Goal: Contribute content

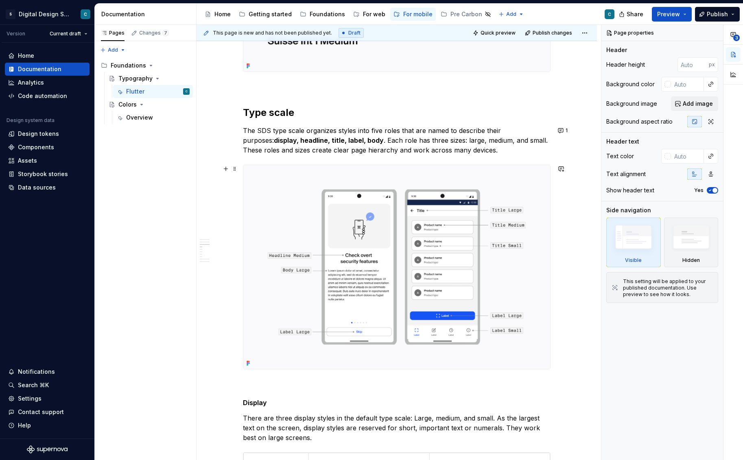
scroll to position [398, 0]
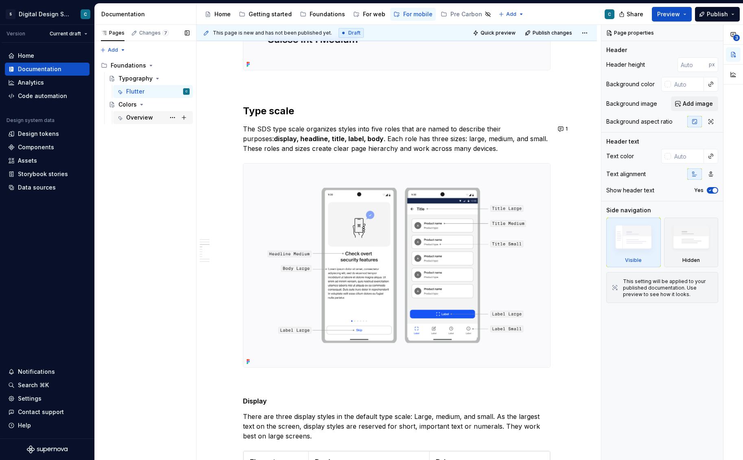
click at [145, 115] on div "Overview" at bounding box center [139, 118] width 27 height 8
type textarea "*"
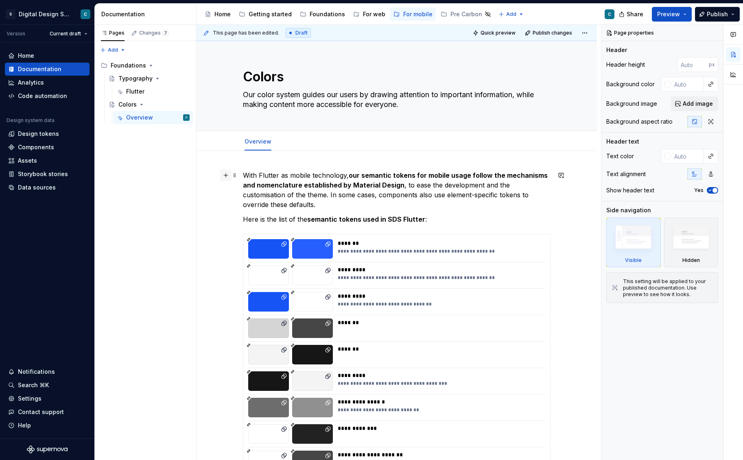
click at [231, 176] on button "button" at bounding box center [225, 175] width 11 height 11
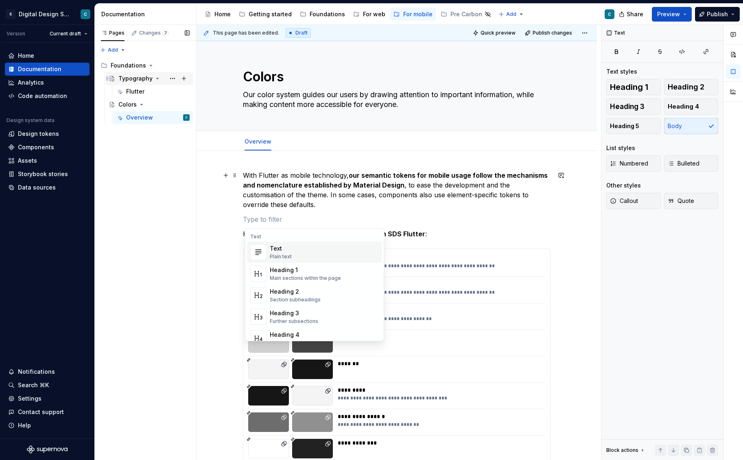
click at [134, 76] on div "Typography" at bounding box center [135, 78] width 34 height 8
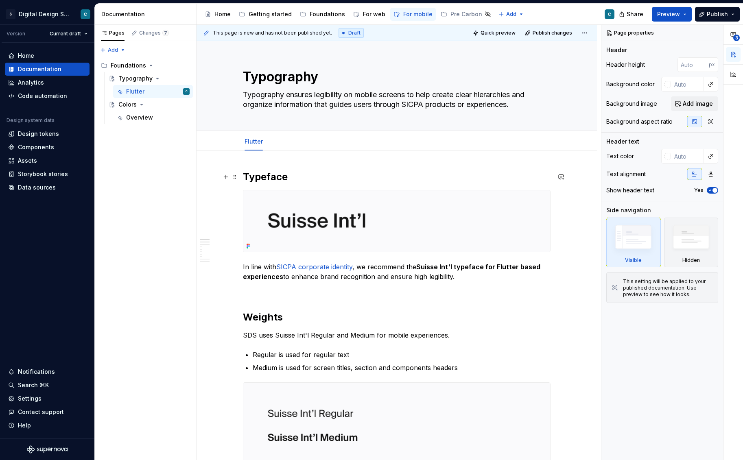
click at [273, 179] on h2 "Typeface" at bounding box center [397, 176] width 308 height 13
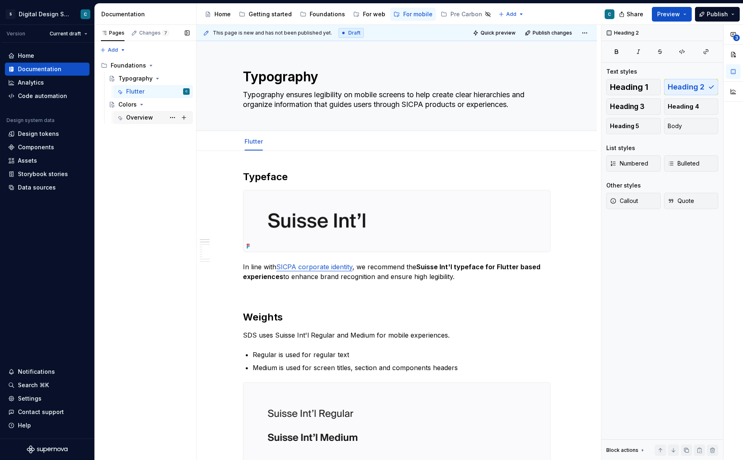
click at [136, 116] on div "Overview" at bounding box center [139, 118] width 27 height 8
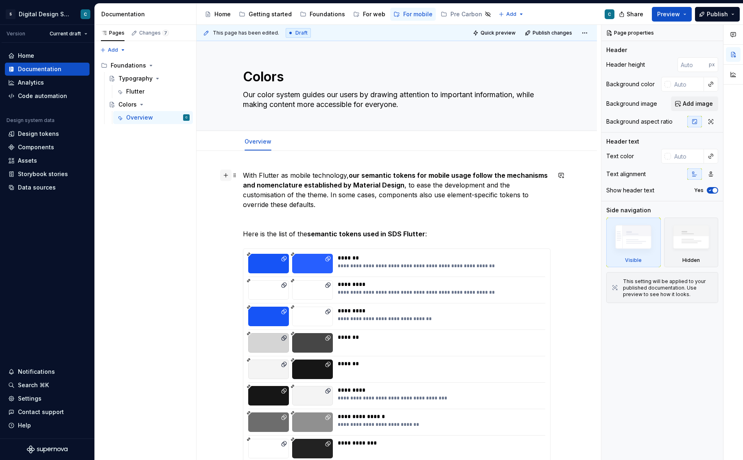
type textarea "*"
click at [226, 174] on button "button" at bounding box center [225, 175] width 11 height 11
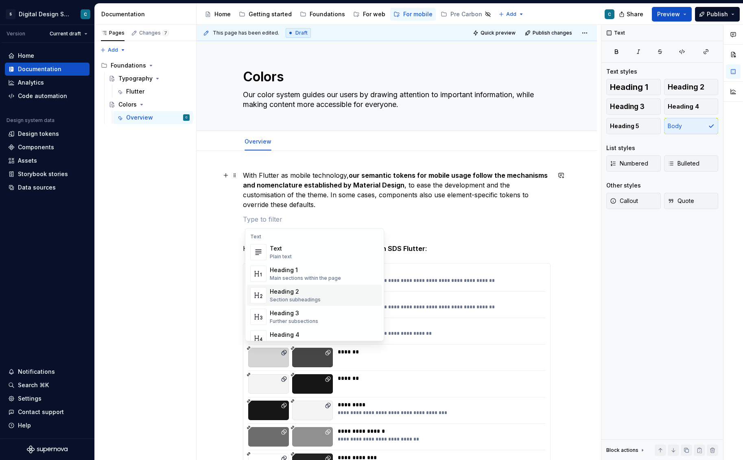
click at [290, 290] on div "Heading 2" at bounding box center [295, 292] width 51 height 8
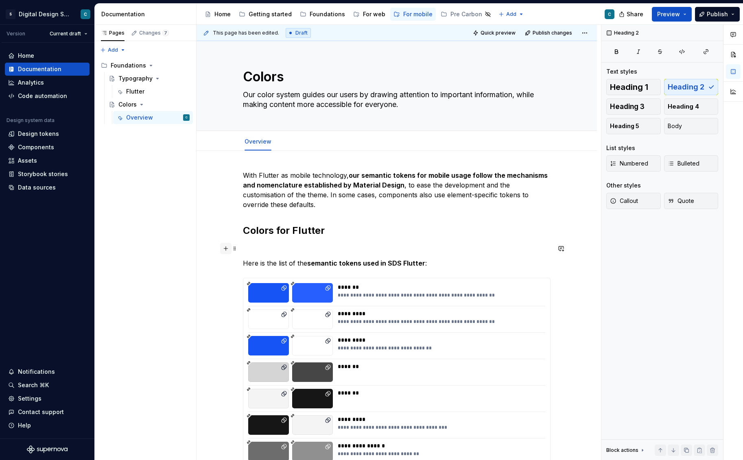
click at [225, 251] on button "button" at bounding box center [225, 248] width 11 height 11
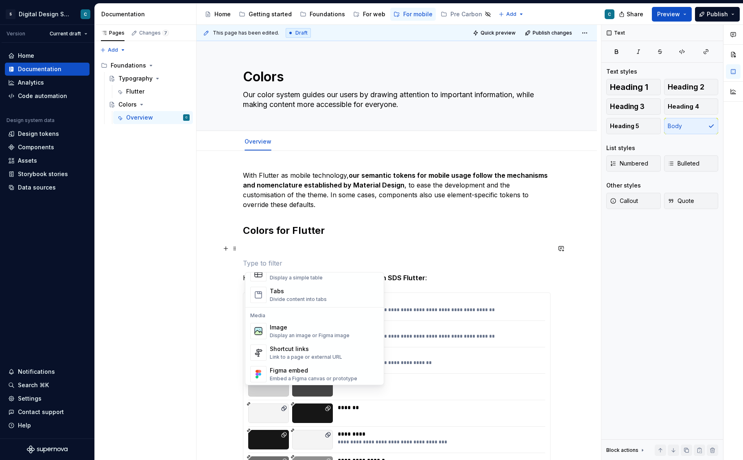
scroll to position [322, 0]
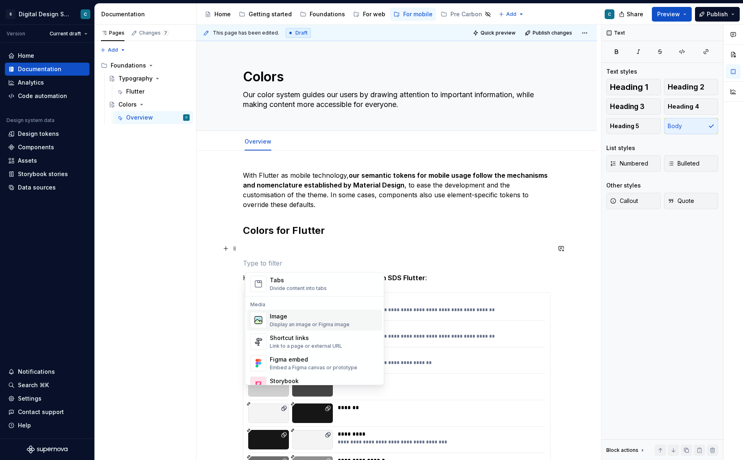
click at [281, 315] on div "Image" at bounding box center [310, 316] width 80 height 8
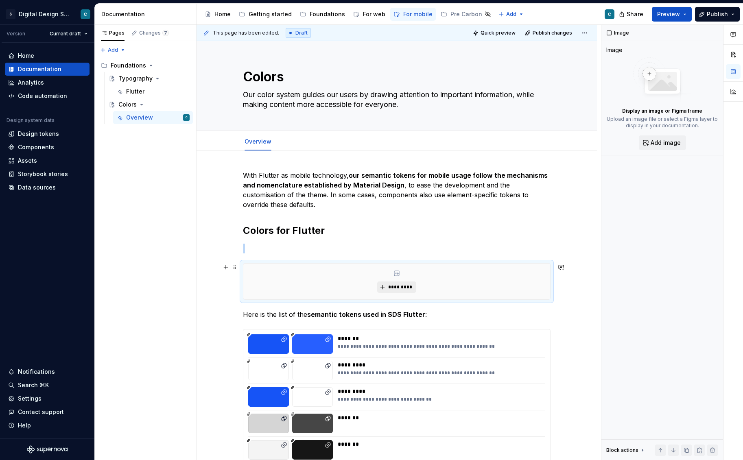
click at [402, 284] on span "*********" at bounding box center [399, 287] width 25 height 7
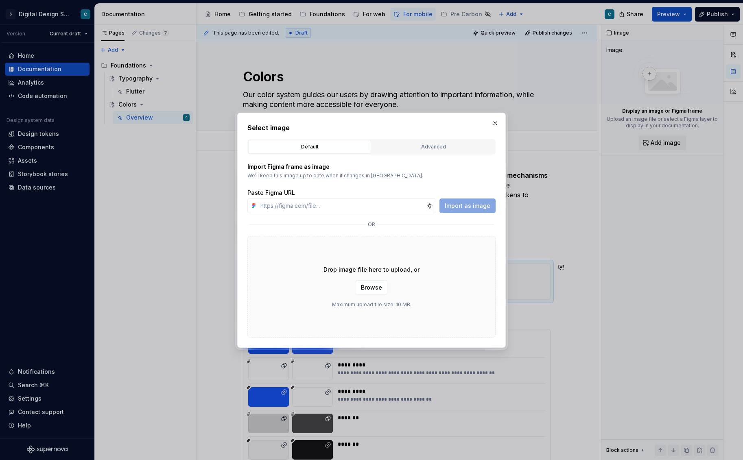
type textarea "*"
type input "[URL][DOMAIN_NAME][PHONE_NUMBER]"
click at [465, 209] on span "Import as image" at bounding box center [468, 206] width 46 height 8
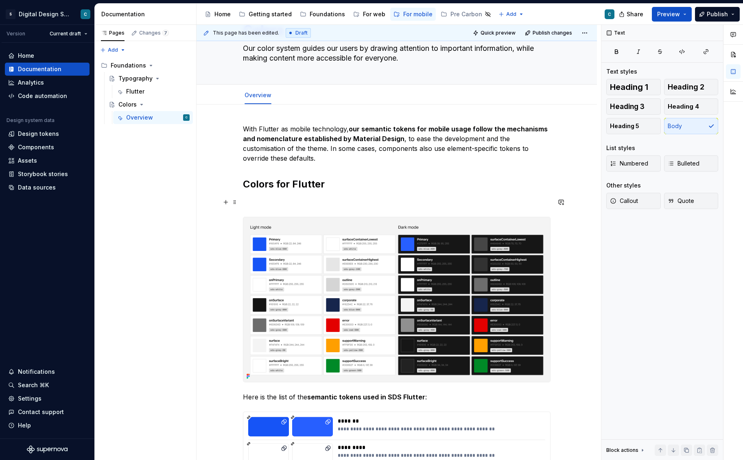
scroll to position [39, 0]
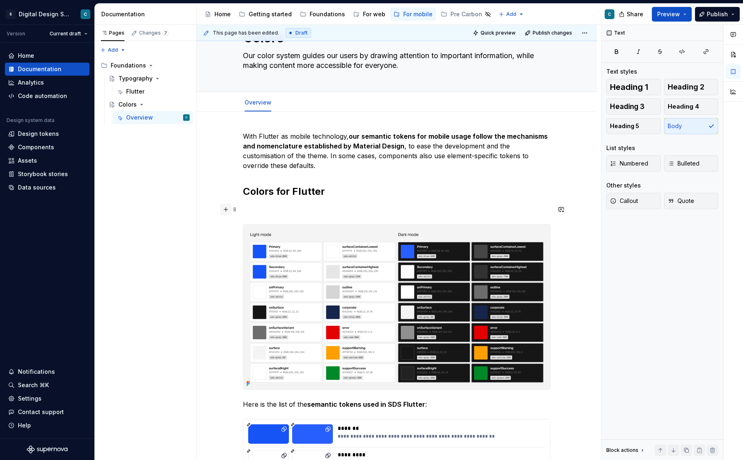
click at [227, 212] on button "button" at bounding box center [225, 209] width 11 height 11
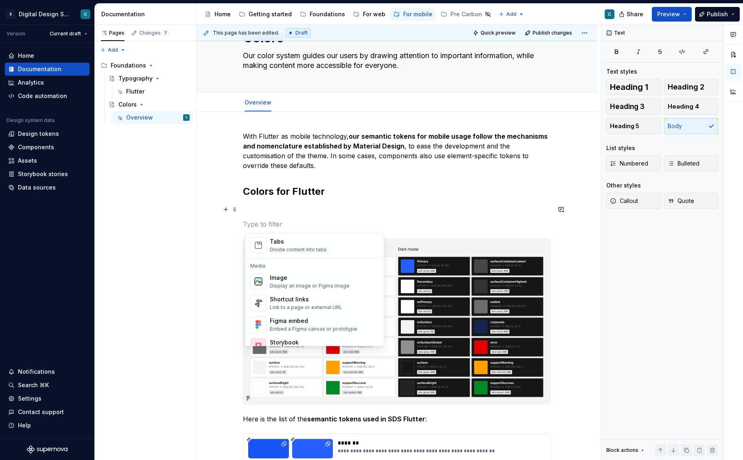
scroll to position [334, 0]
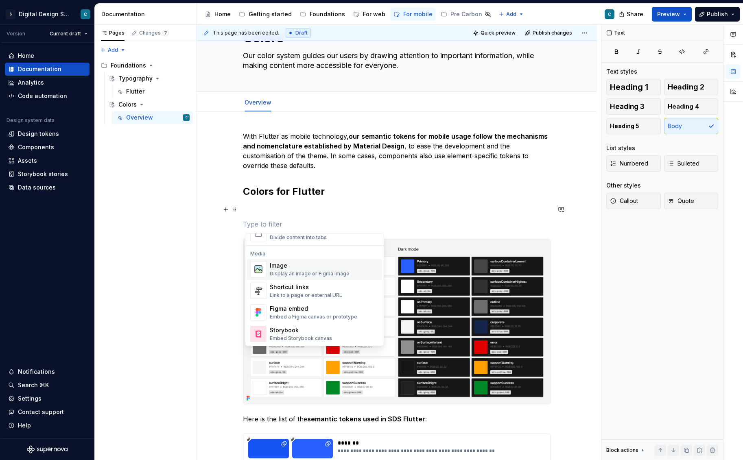
click at [285, 267] on div "Image" at bounding box center [310, 266] width 80 height 8
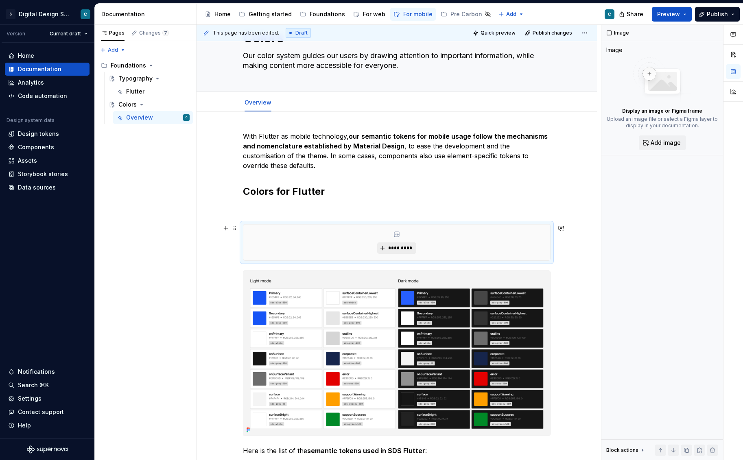
click at [400, 248] on span "*********" at bounding box center [399, 248] width 25 height 7
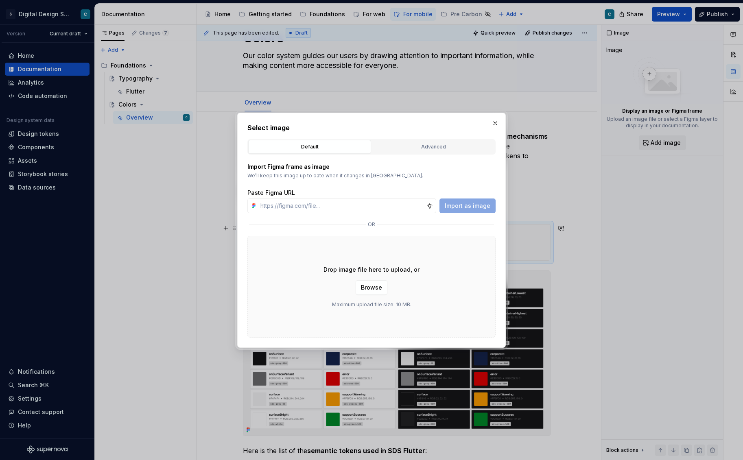
type textarea "*"
type input "[URL][DOMAIN_NAME][PHONE_NUMBER]"
click at [472, 211] on button "Import as image" at bounding box center [467, 206] width 56 height 15
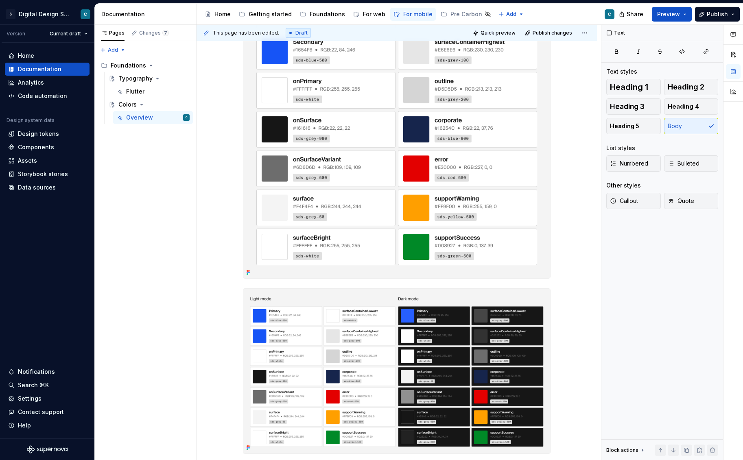
scroll to position [371, 0]
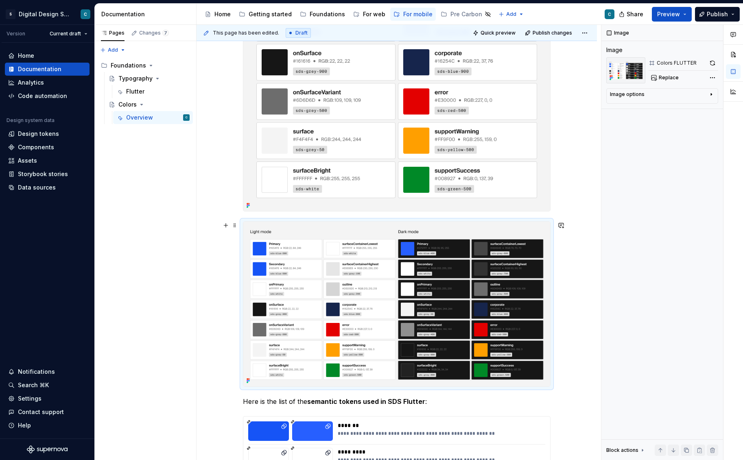
click at [289, 235] on img at bounding box center [396, 304] width 307 height 165
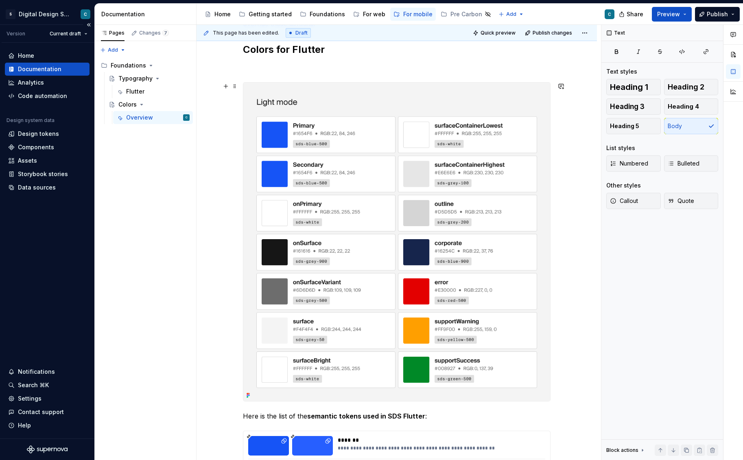
scroll to position [174, 0]
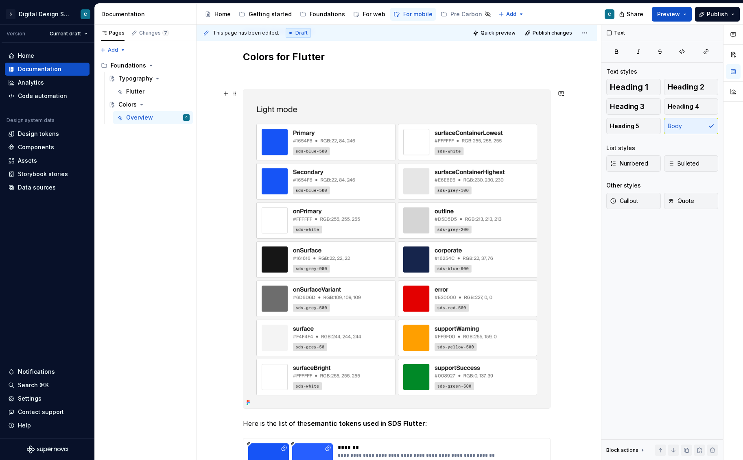
click at [392, 115] on img at bounding box center [396, 249] width 307 height 319
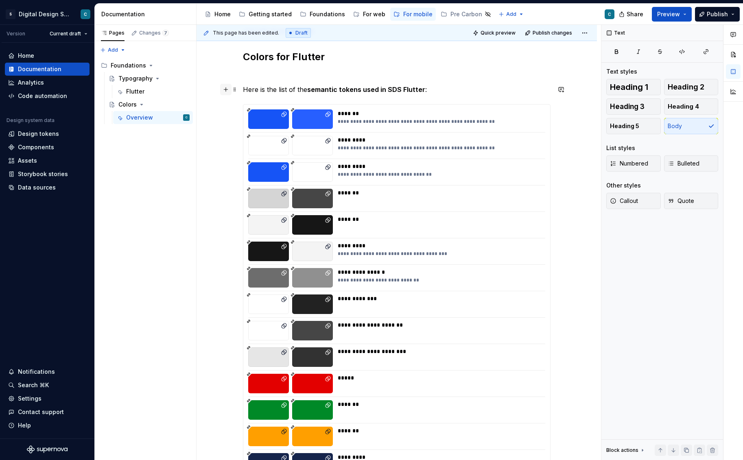
click at [227, 91] on button "button" at bounding box center [225, 89] width 11 height 11
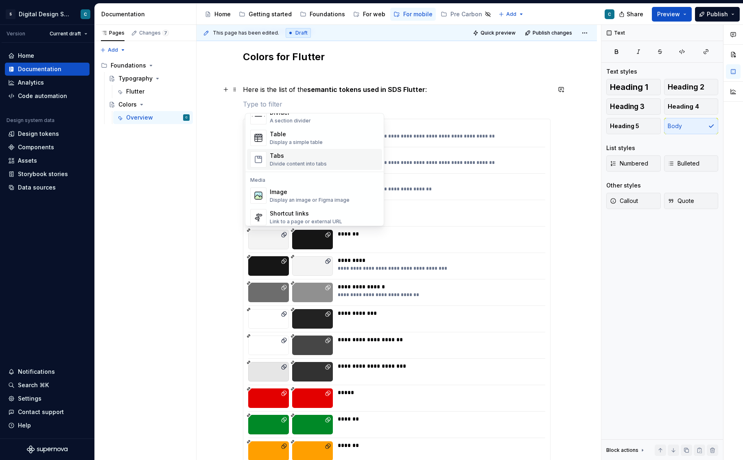
scroll to position [293, 0]
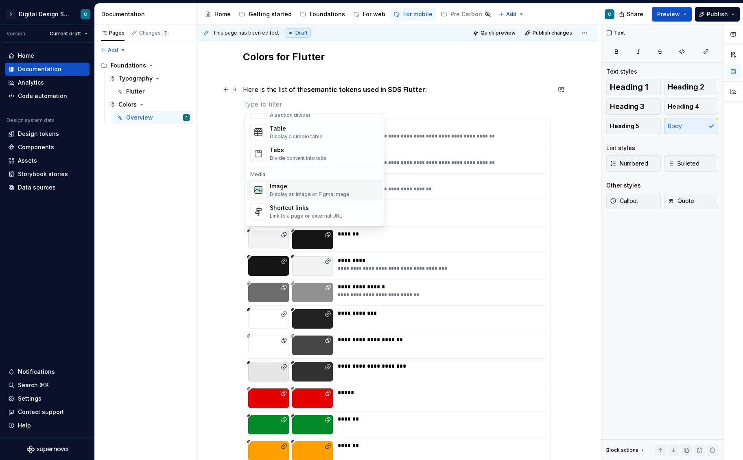
click at [288, 182] on div "Image" at bounding box center [310, 186] width 80 height 8
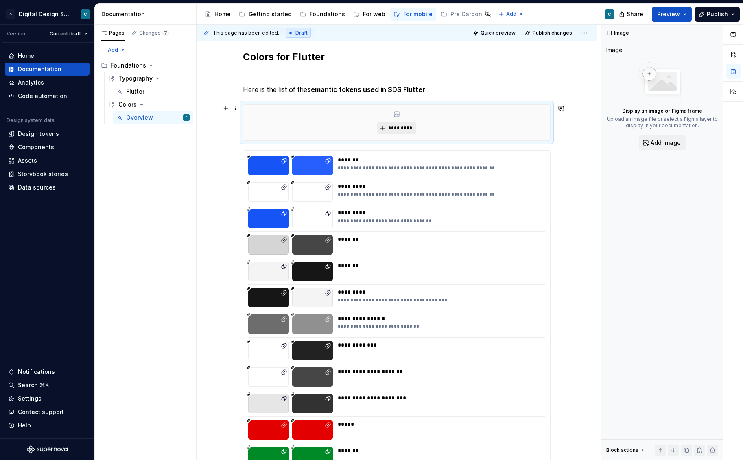
click at [404, 127] on span "*********" at bounding box center [399, 128] width 25 height 7
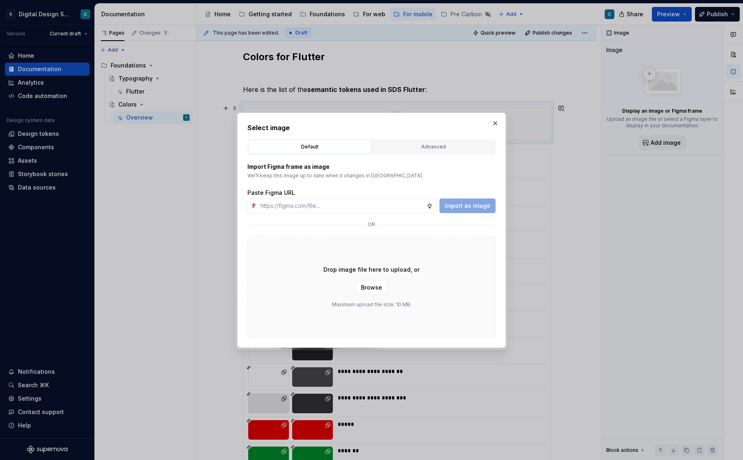
type textarea "*"
type input "[URL][DOMAIN_NAME][PHONE_NUMBER]"
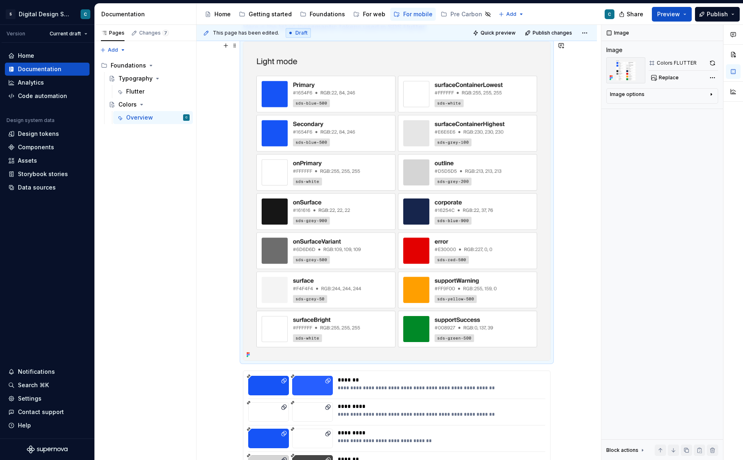
scroll to position [241, 0]
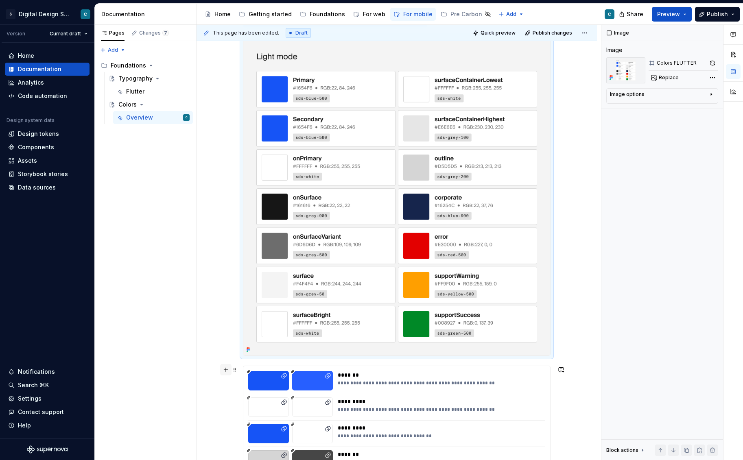
click at [227, 367] on button "button" at bounding box center [225, 369] width 11 height 11
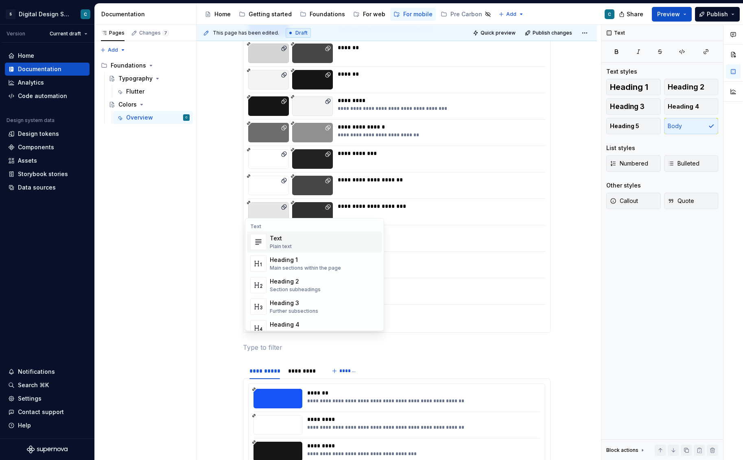
scroll to position [655, 0]
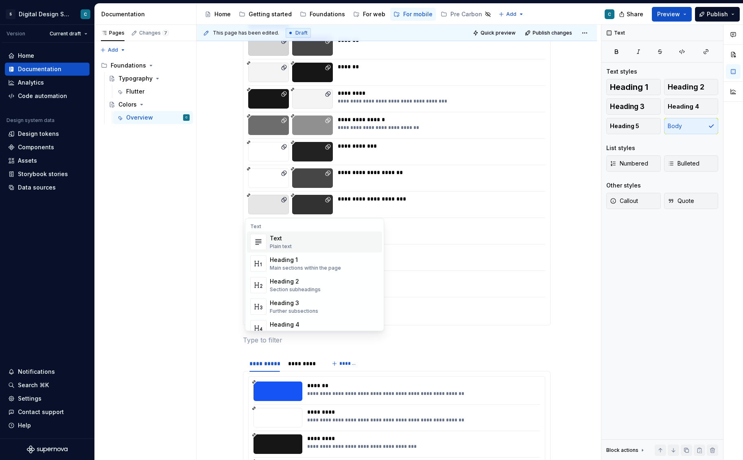
click at [219, 203] on div "**********" at bounding box center [396, 90] width 400 height 1189
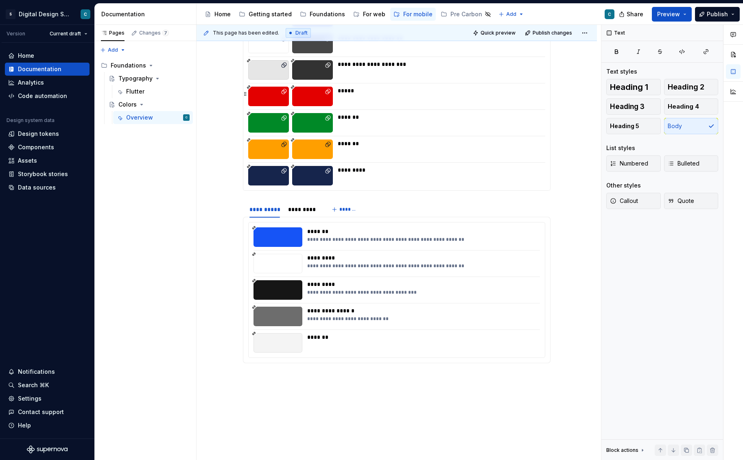
scroll to position [461, 0]
click at [309, 209] on div "*********" at bounding box center [303, 210] width 30 height 8
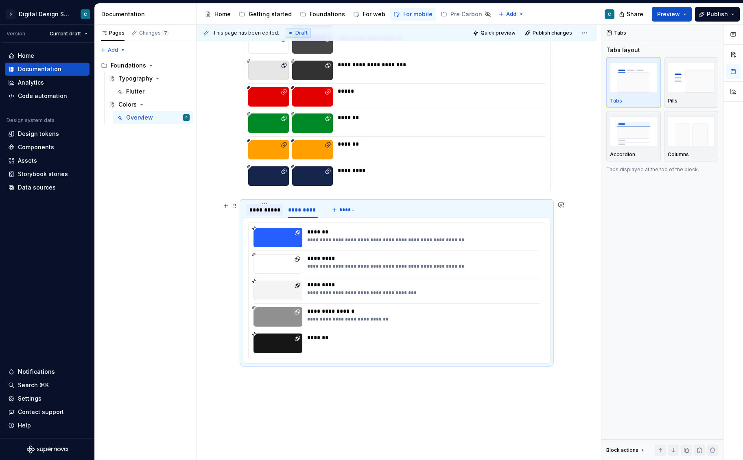
click at [270, 207] on div "**********" at bounding box center [264, 210] width 31 height 8
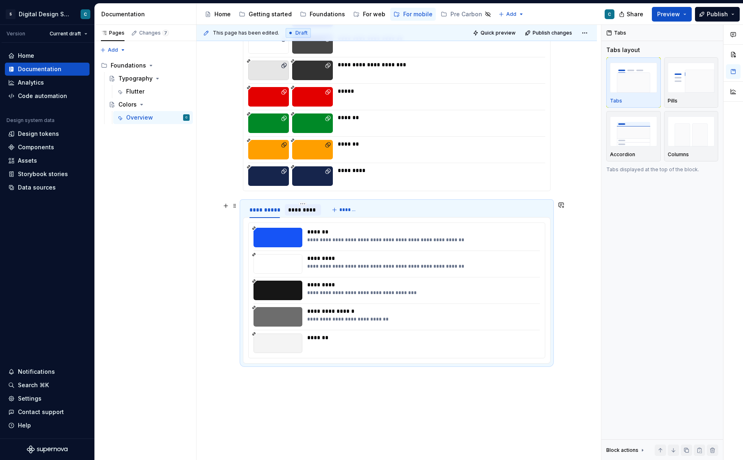
click at [305, 214] on div "*********" at bounding box center [303, 209] width 36 height 11
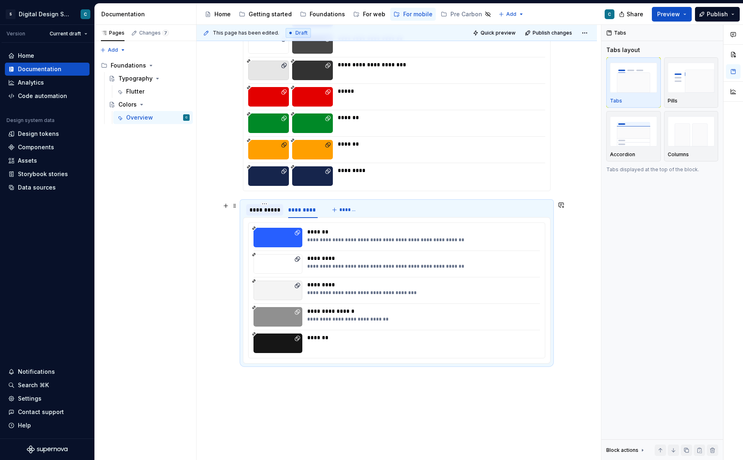
click at [271, 214] on div "**********" at bounding box center [264, 209] width 37 height 11
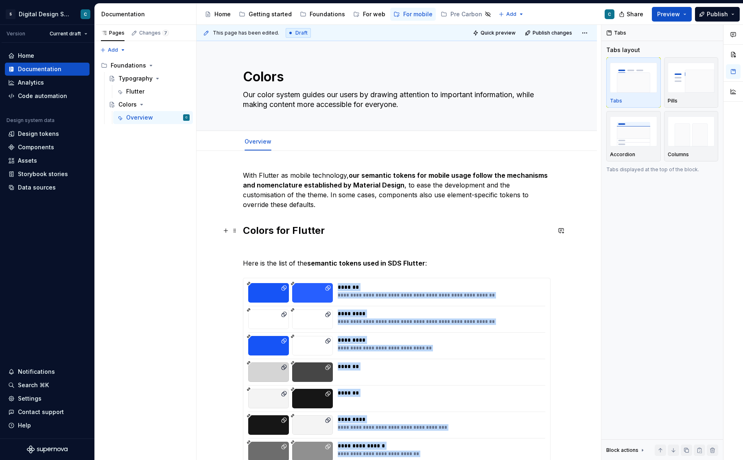
scroll to position [0, 0]
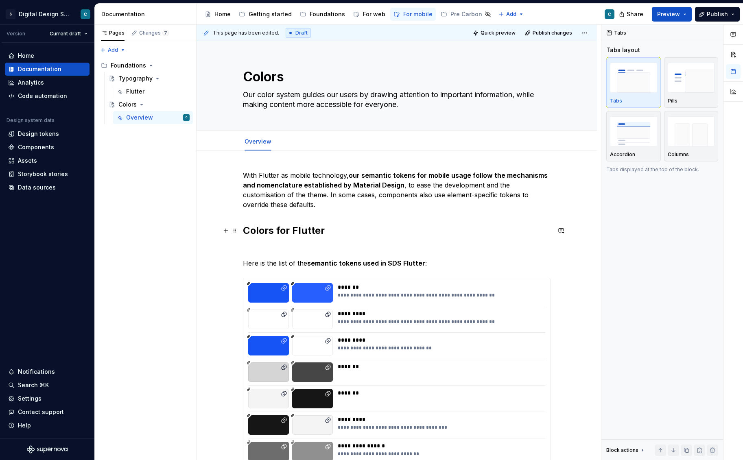
click at [277, 234] on h2 "Colors for Flutter" at bounding box center [397, 230] width 308 height 13
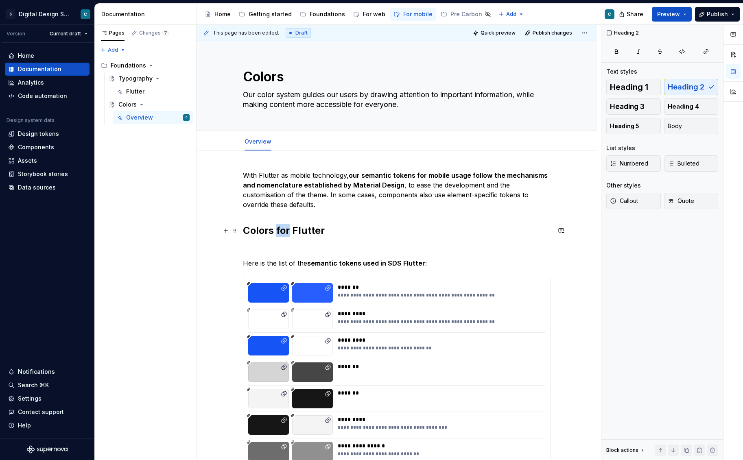
click at [277, 234] on h2 "Colors for Flutter" at bounding box center [397, 230] width 308 height 13
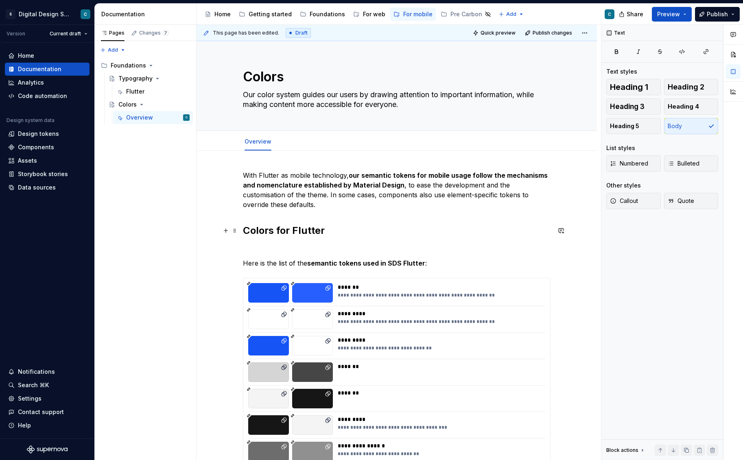
click at [266, 229] on h2 "Colors for Flutter" at bounding box center [397, 230] width 308 height 13
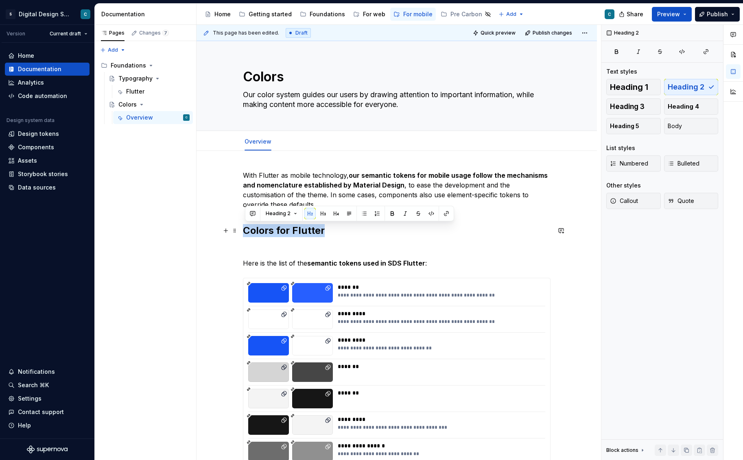
click at [266, 229] on h2 "Colors for Flutter" at bounding box center [397, 230] width 308 height 13
copy h2 "Colors for Flutter"
click at [230, 174] on button "button" at bounding box center [225, 175] width 11 height 11
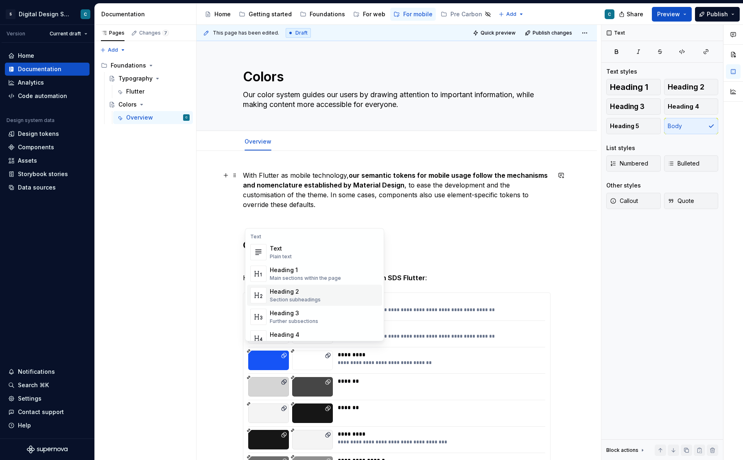
click at [288, 290] on div "Heading 2" at bounding box center [295, 292] width 51 height 8
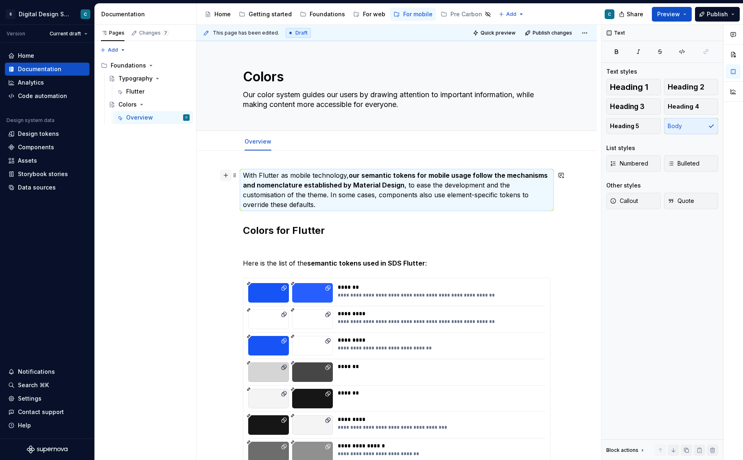
click at [226, 176] on button "button" at bounding box center [225, 175] width 11 height 11
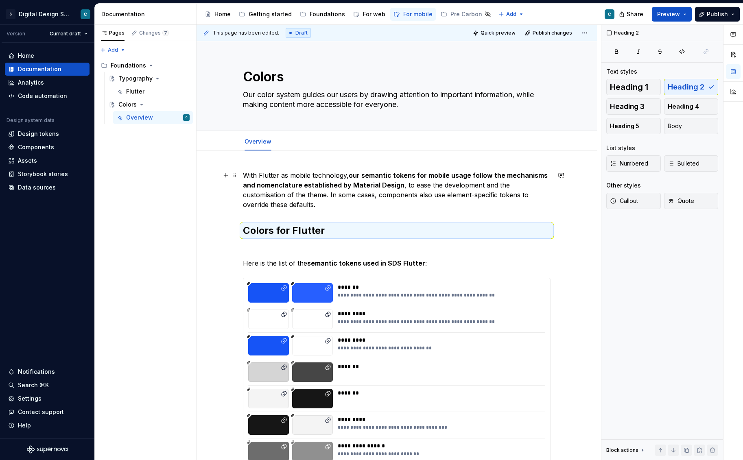
click at [298, 176] on p "With Flutter as mobile technology, our semantic tokens for mobile usage follow …" at bounding box center [397, 189] width 308 height 39
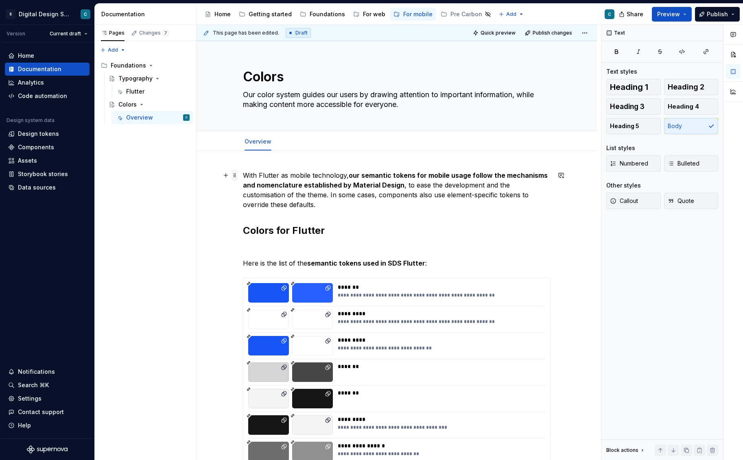
click at [236, 176] on span at bounding box center [234, 175] width 7 height 11
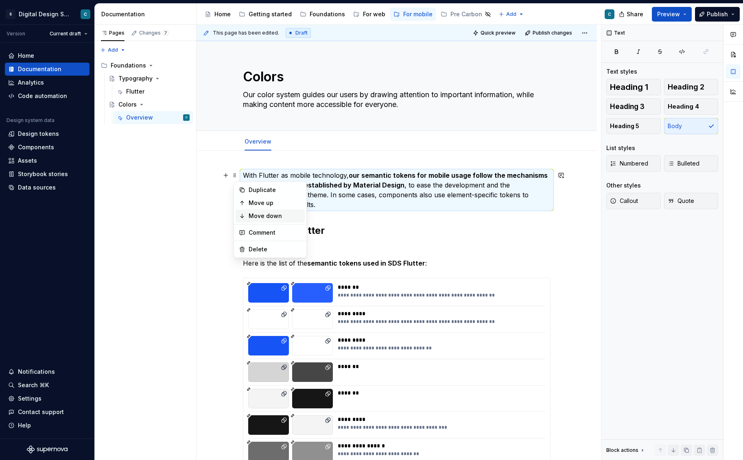
click at [250, 212] on div "Move down" at bounding box center [275, 216] width 53 height 8
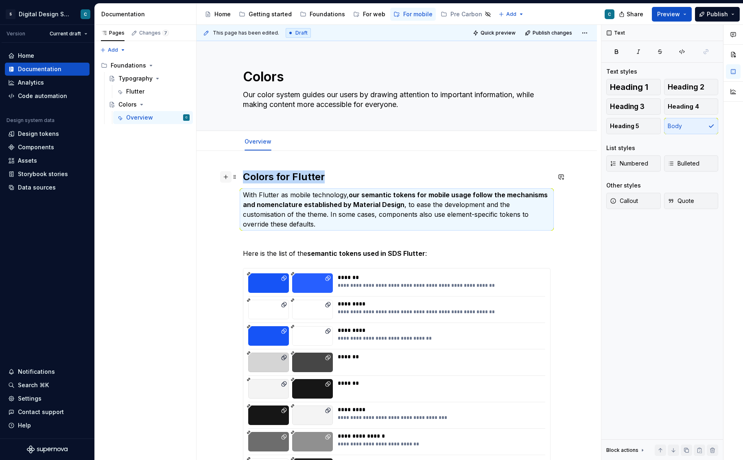
click at [229, 176] on button "button" at bounding box center [225, 176] width 11 height 11
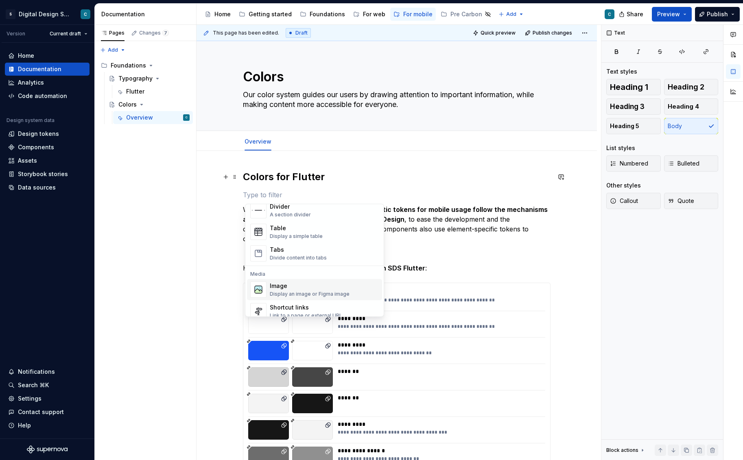
scroll to position [283, 0]
click at [273, 284] on div "Image" at bounding box center [310, 287] width 80 height 8
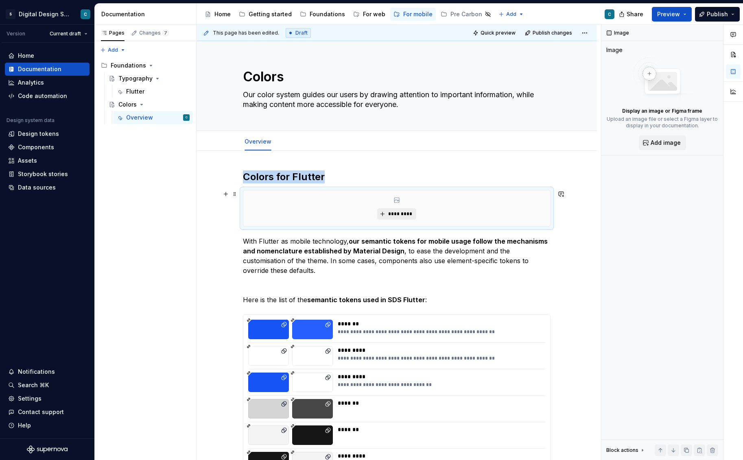
click at [399, 212] on span "*********" at bounding box center [399, 214] width 25 height 7
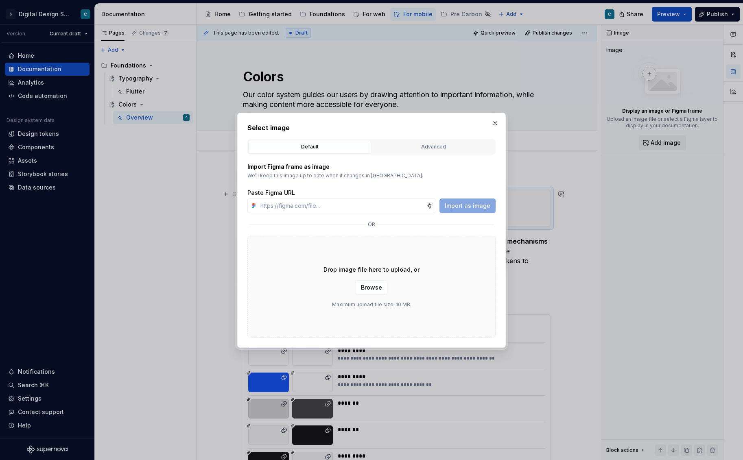
type textarea "*"
type input "Colors"
click at [494, 125] on button "button" at bounding box center [494, 123] width 11 height 11
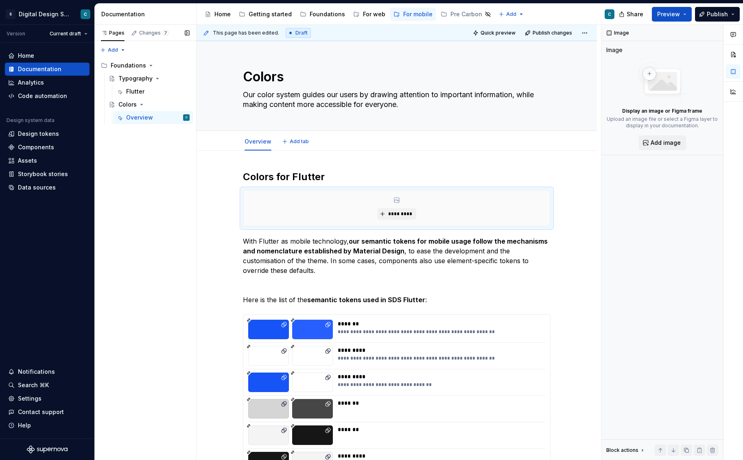
type textarea "*"
click at [398, 212] on span "*********" at bounding box center [399, 214] width 25 height 7
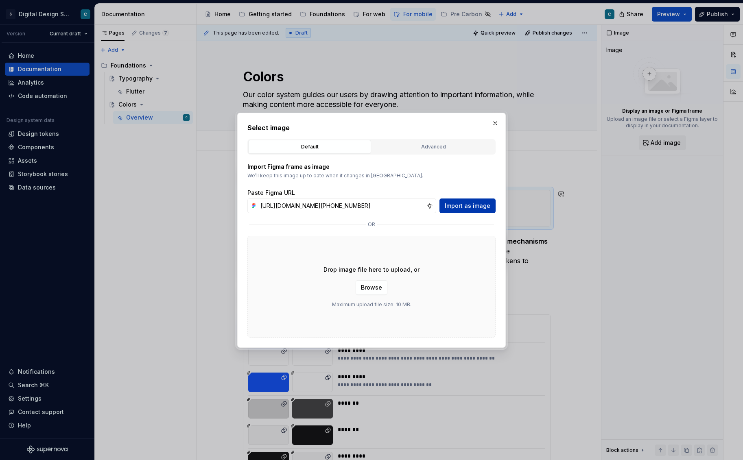
type input "[URL][DOMAIN_NAME][PHONE_NUMBER]"
click at [481, 204] on span "Import as image" at bounding box center [468, 206] width 46 height 8
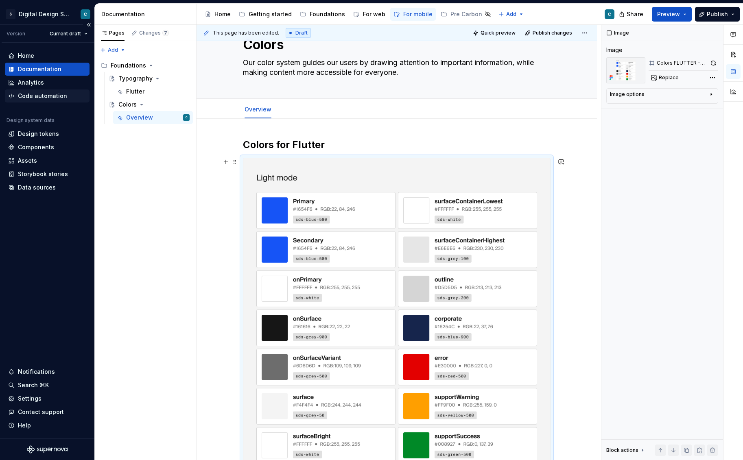
scroll to position [376, 0]
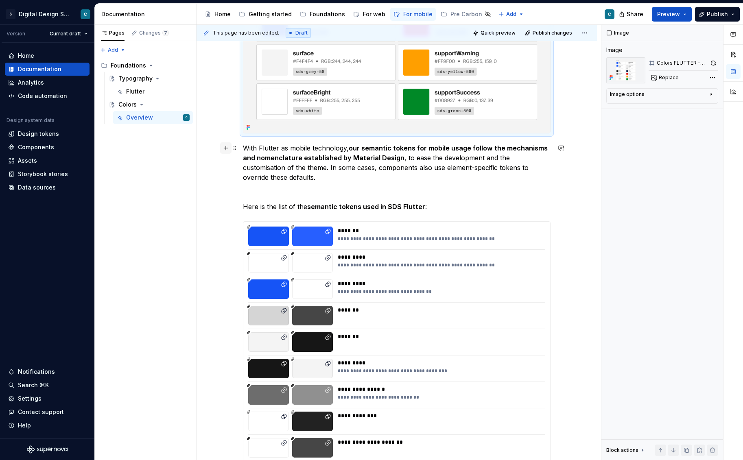
click at [224, 148] on button "button" at bounding box center [225, 147] width 11 height 11
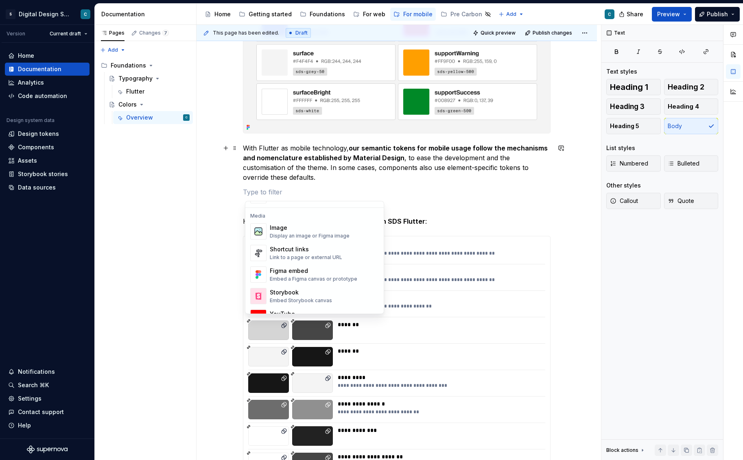
scroll to position [352, 0]
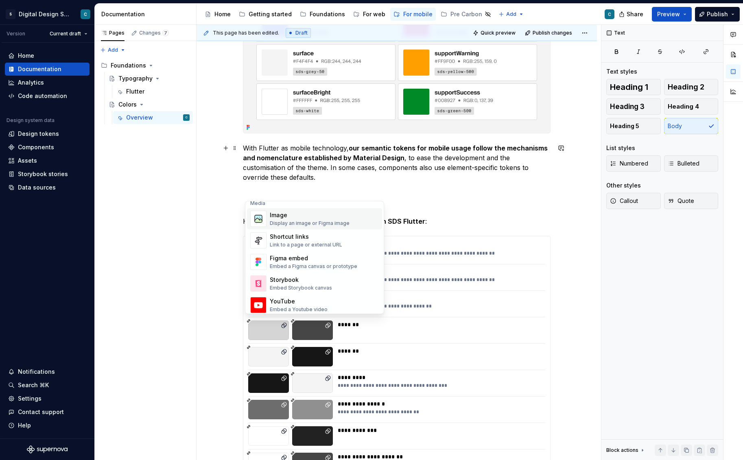
click at [284, 221] on div "Display an image or Figma image" at bounding box center [310, 223] width 80 height 7
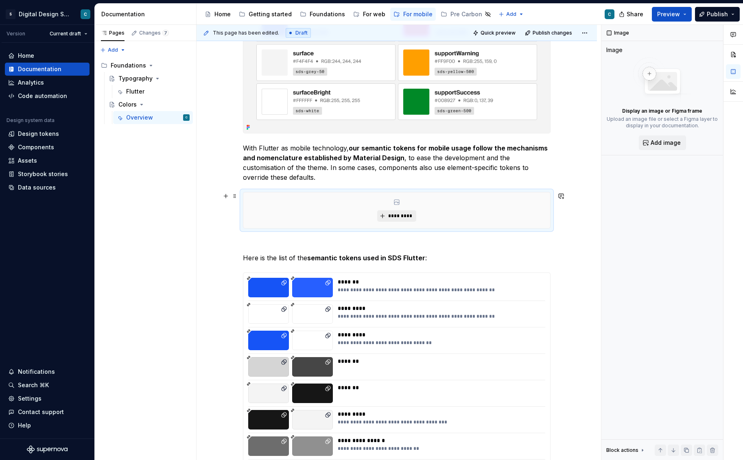
click at [405, 219] on button "*********" at bounding box center [396, 215] width 39 height 11
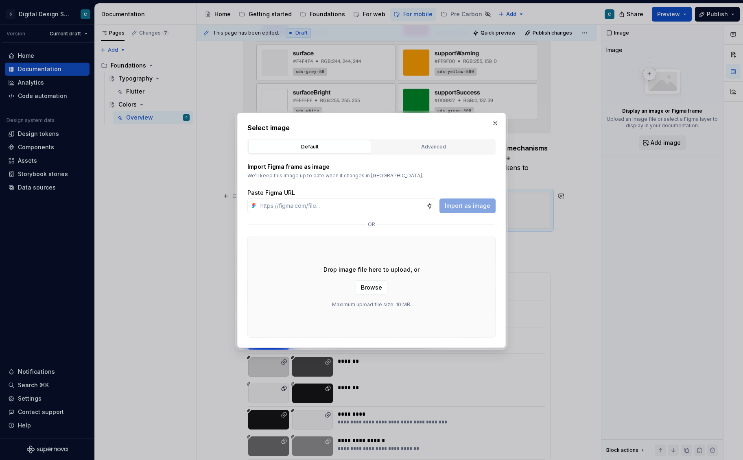
type textarea "*"
type input "[URL][DOMAIN_NAME][PHONE_NUMBER]"
click at [461, 205] on span "Import as image" at bounding box center [468, 206] width 46 height 8
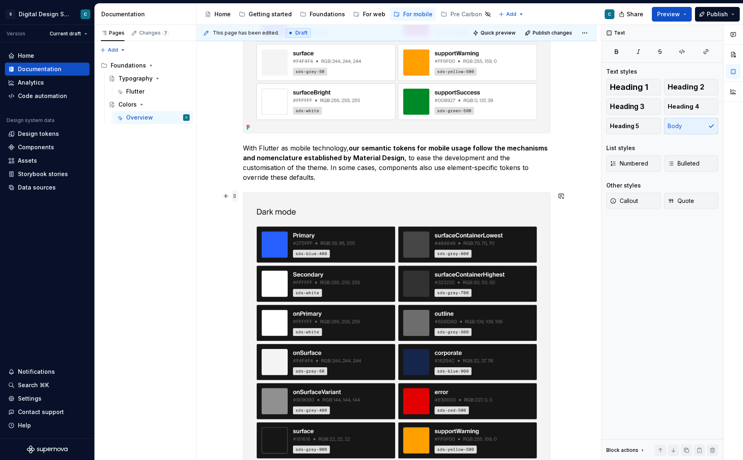
click at [237, 196] on span at bounding box center [234, 195] width 7 height 11
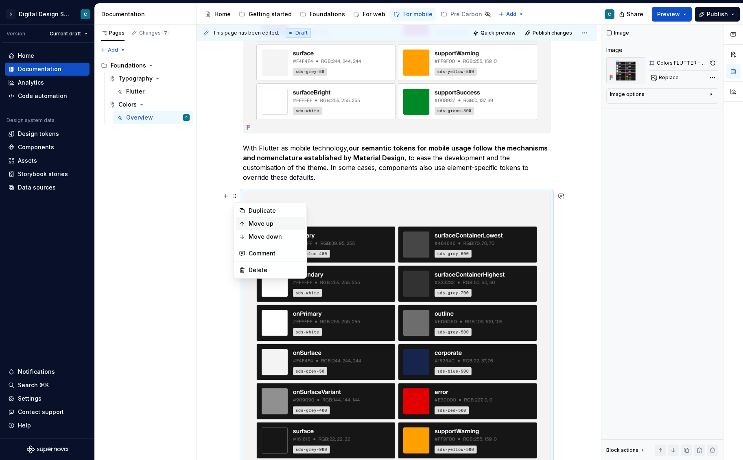
click at [258, 227] on div "Move up" at bounding box center [275, 224] width 53 height 8
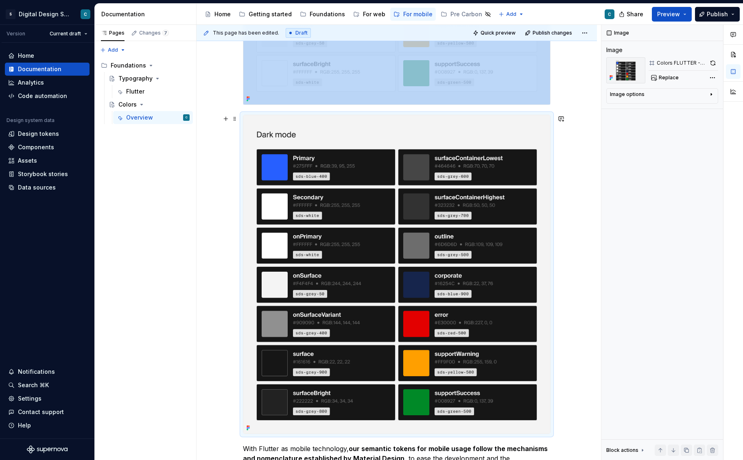
scroll to position [297, 0]
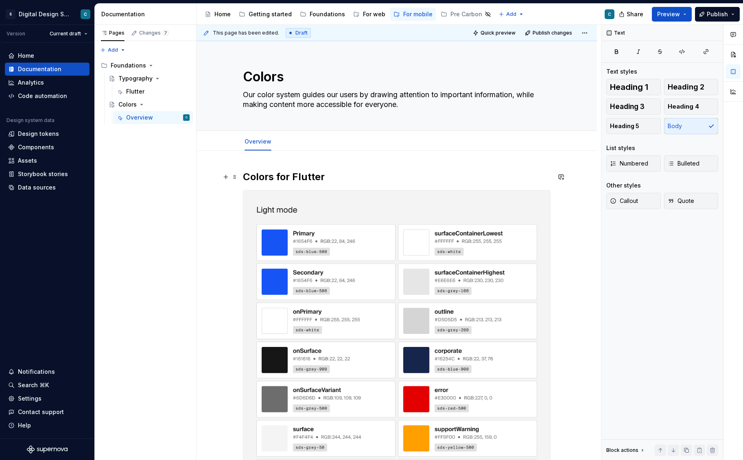
scroll to position [0, 0]
click at [688, 15] on button "Preview" at bounding box center [672, 14] width 40 height 15
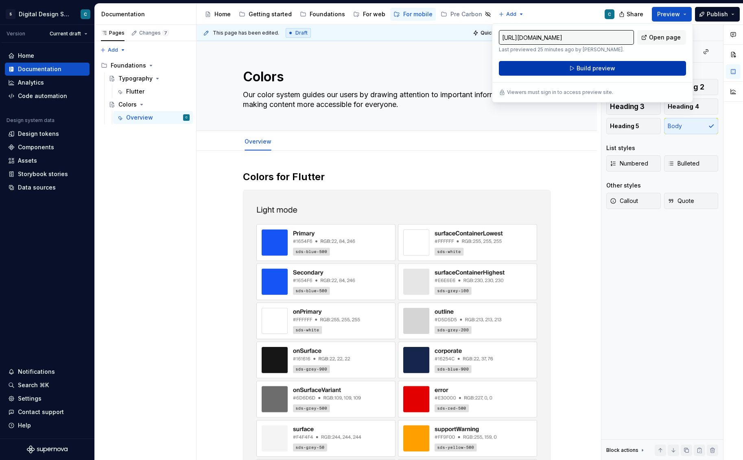
click at [645, 67] on button "Build preview" at bounding box center [592, 68] width 187 height 15
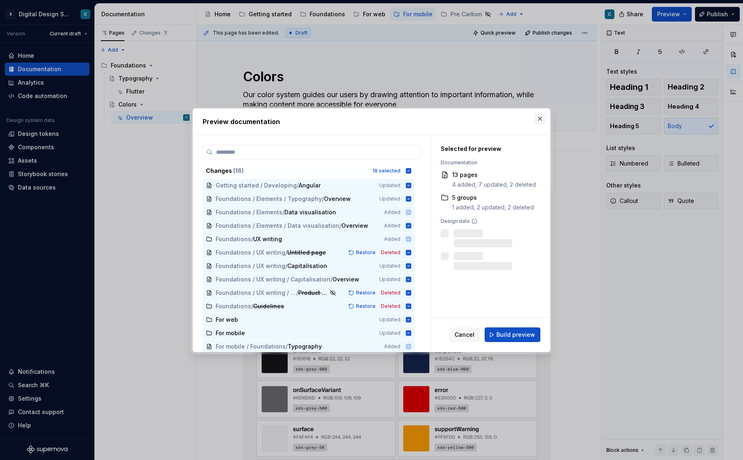
click at [539, 119] on button "button" at bounding box center [539, 118] width 11 height 11
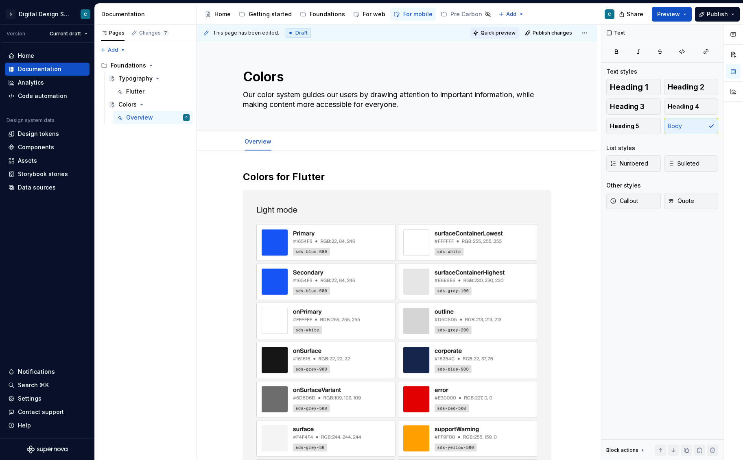
click at [501, 31] on span "Quick preview" at bounding box center [497, 33] width 35 height 7
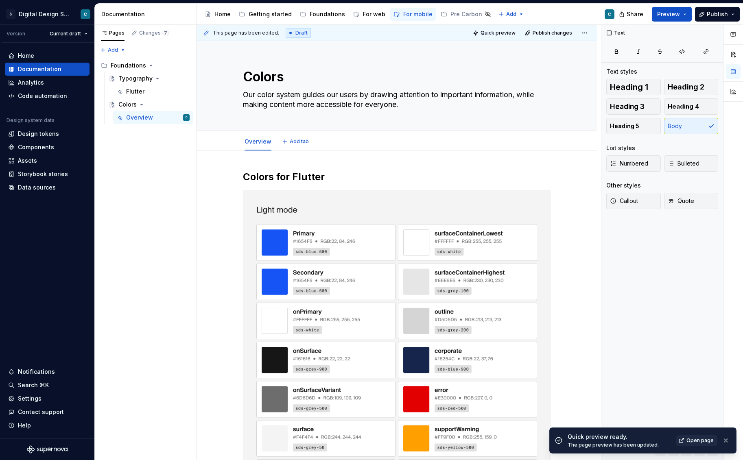
type textarea "*"
click at [703, 441] on span "Open page" at bounding box center [699, 440] width 27 height 7
